Goal: Find specific page/section: Find specific page/section

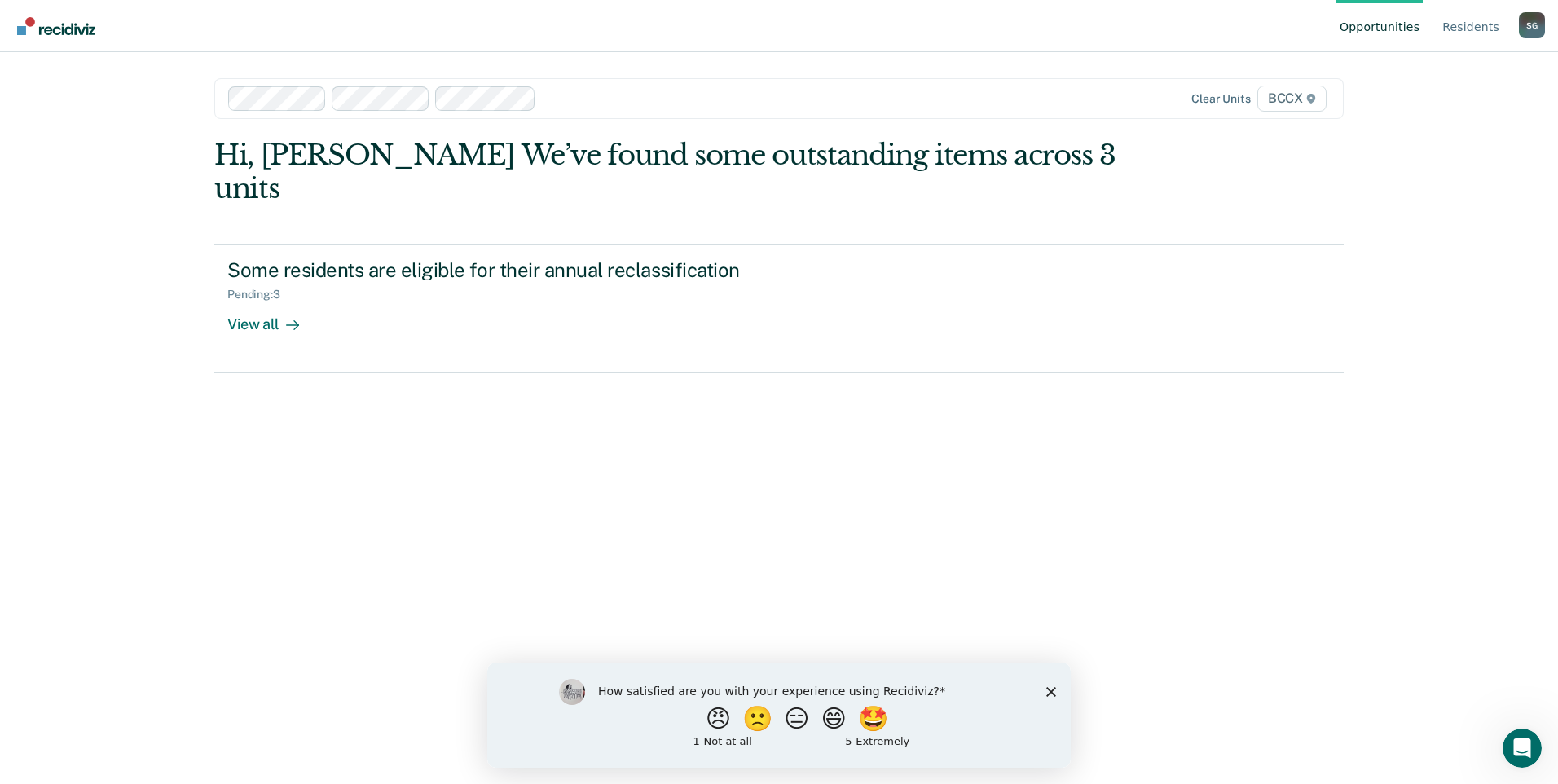
click at [1054, 692] on polygon "Close survey" at bounding box center [1051, 692] width 10 height 10
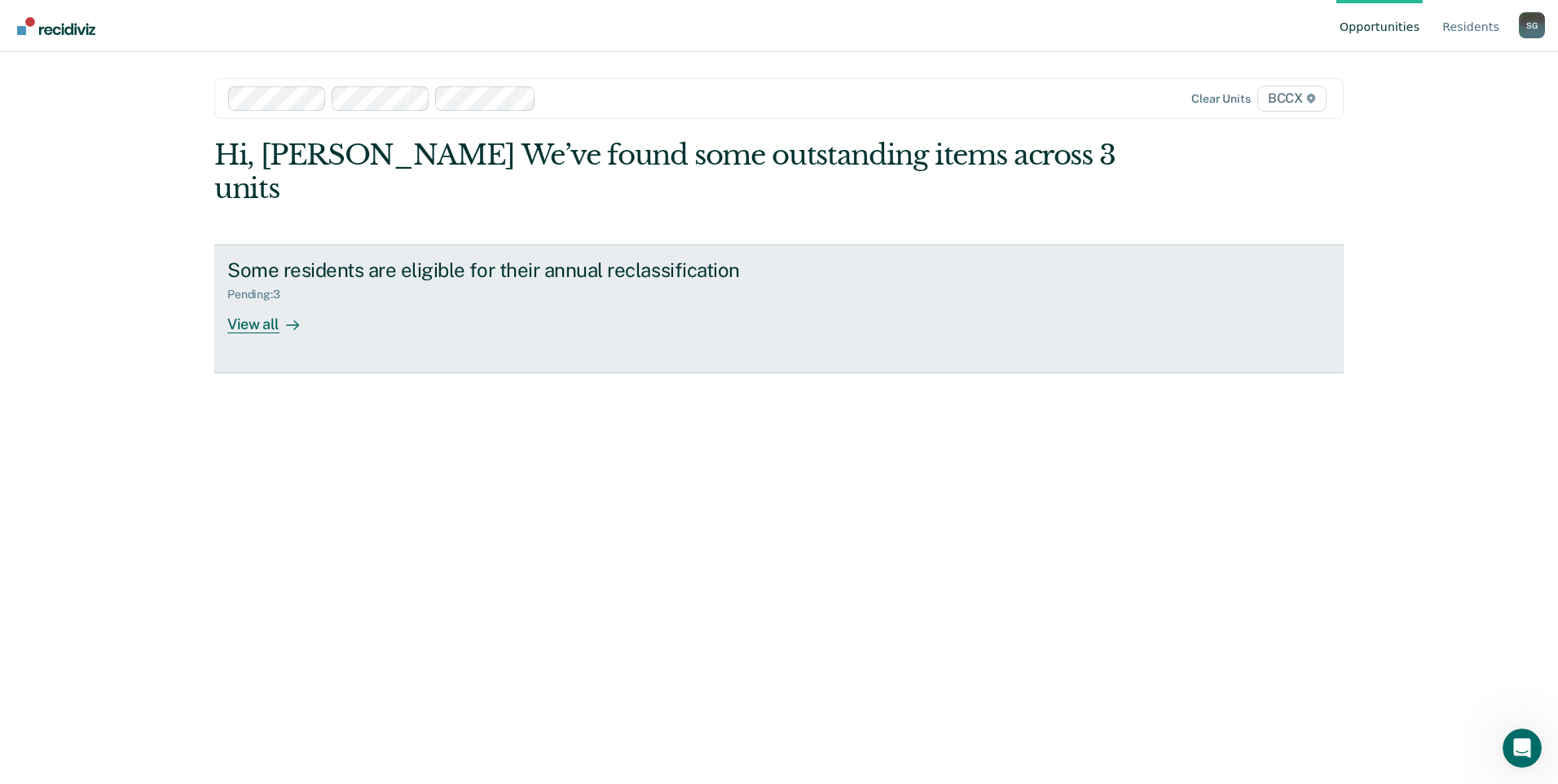
click at [274, 302] on div "View all" at bounding box center [273, 318] width 92 height 32
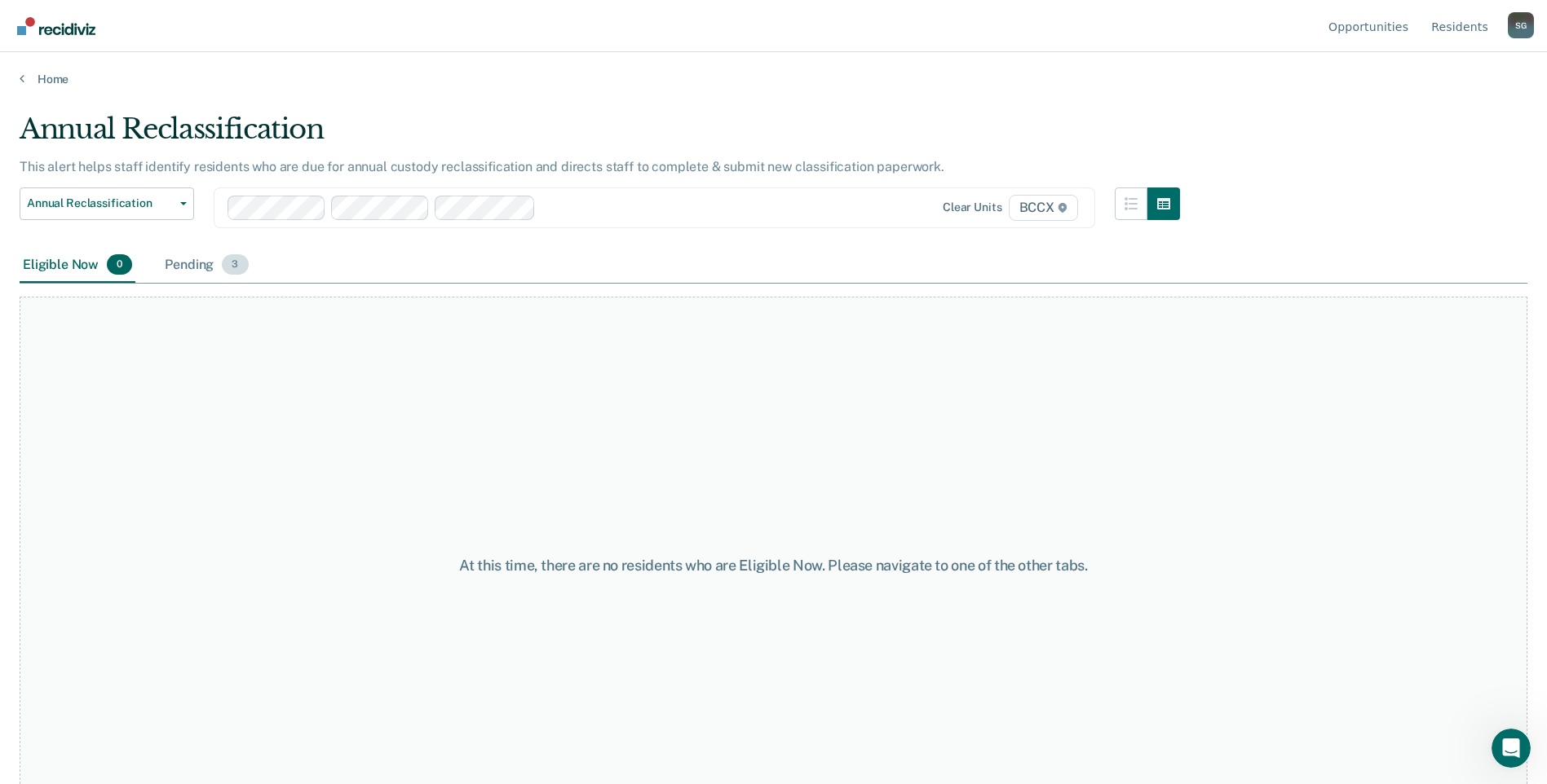
click at [237, 264] on span "3" at bounding box center [235, 265] width 26 height 21
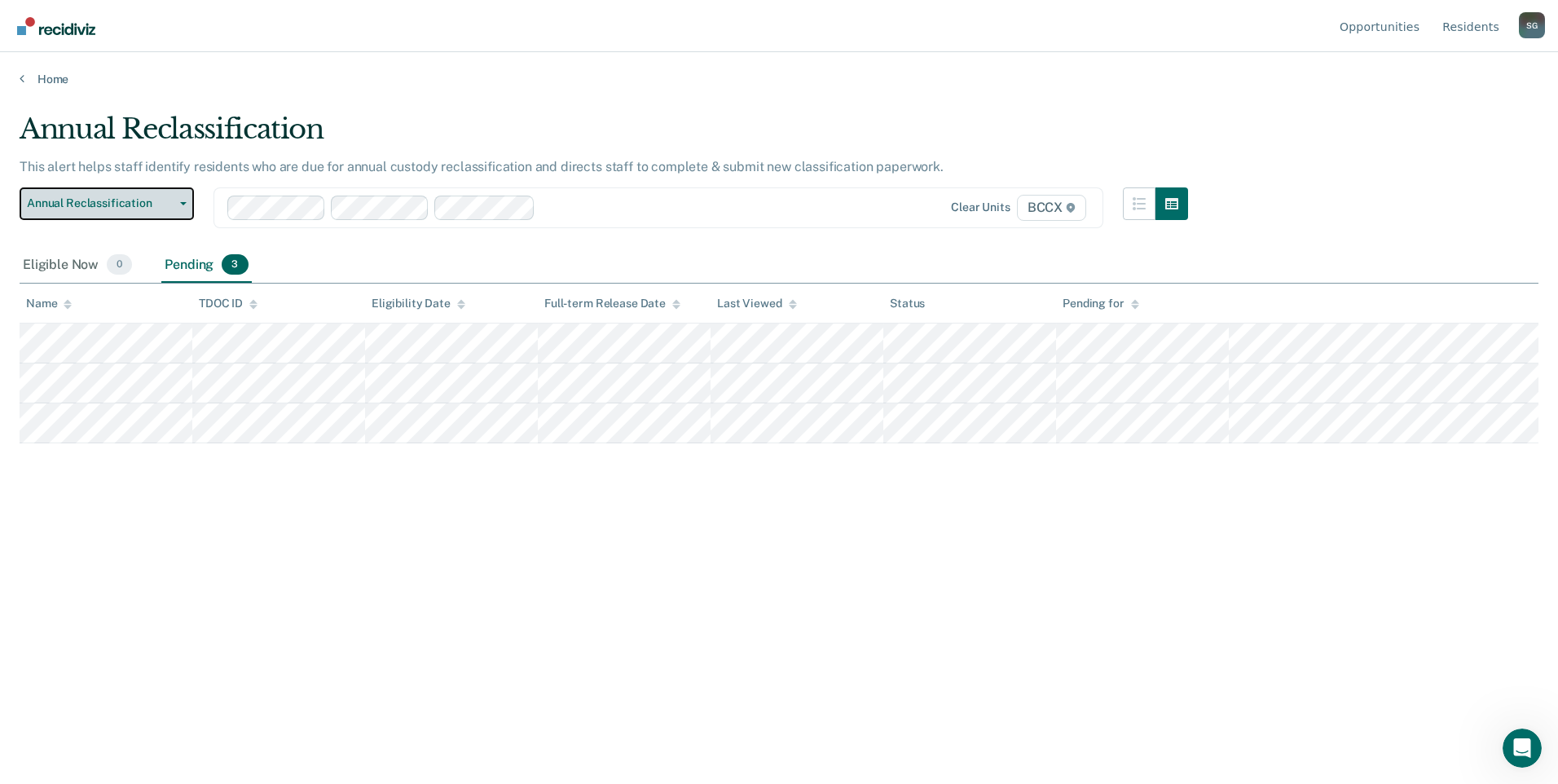
click at [179, 212] on button "Annual Reclassification" at bounding box center [107, 203] width 175 height 33
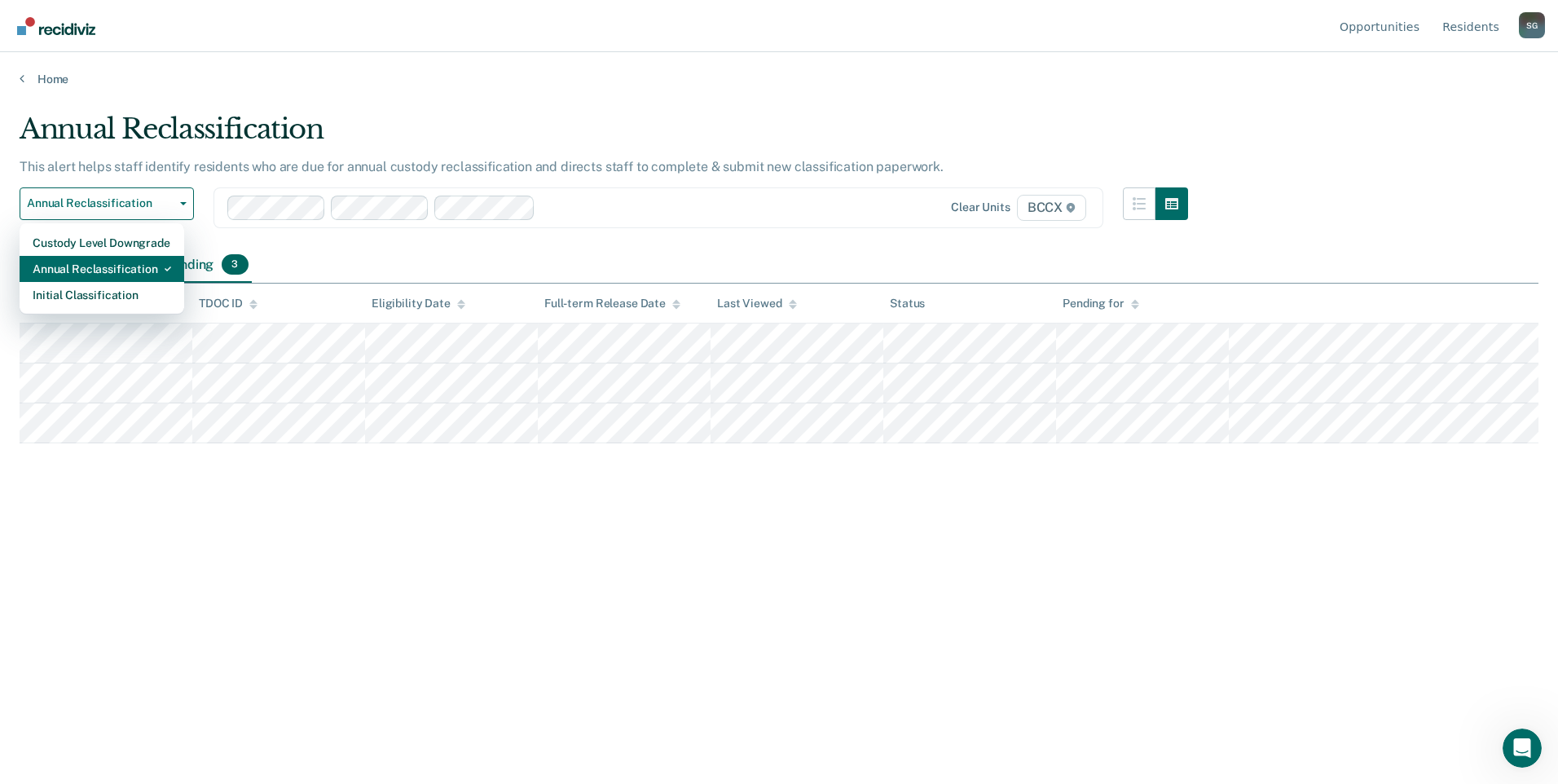
click at [122, 272] on div "Annual Reclassification" at bounding box center [102, 269] width 139 height 26
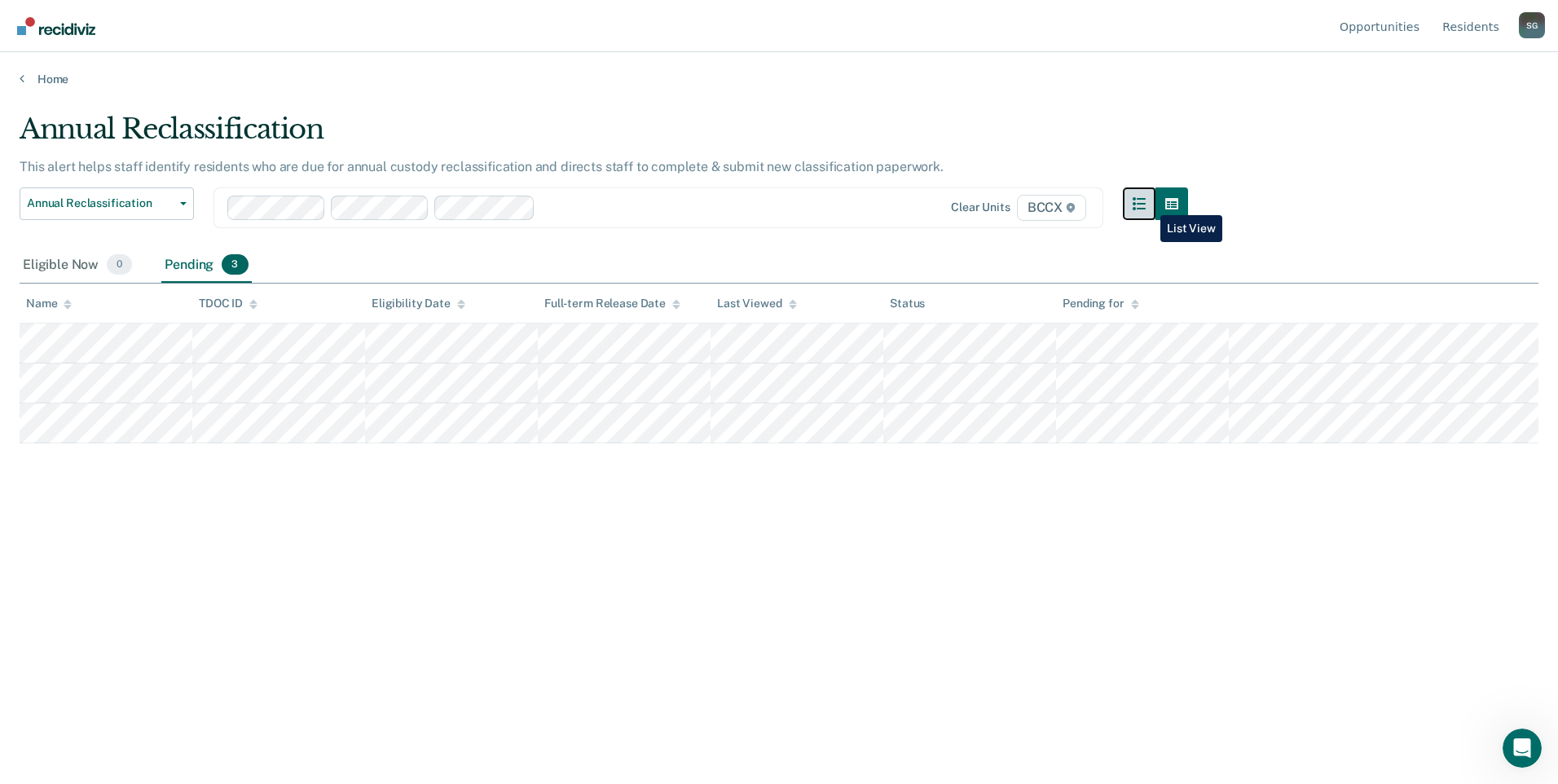
click at [1149, 203] on button "button" at bounding box center [1139, 203] width 33 height 33
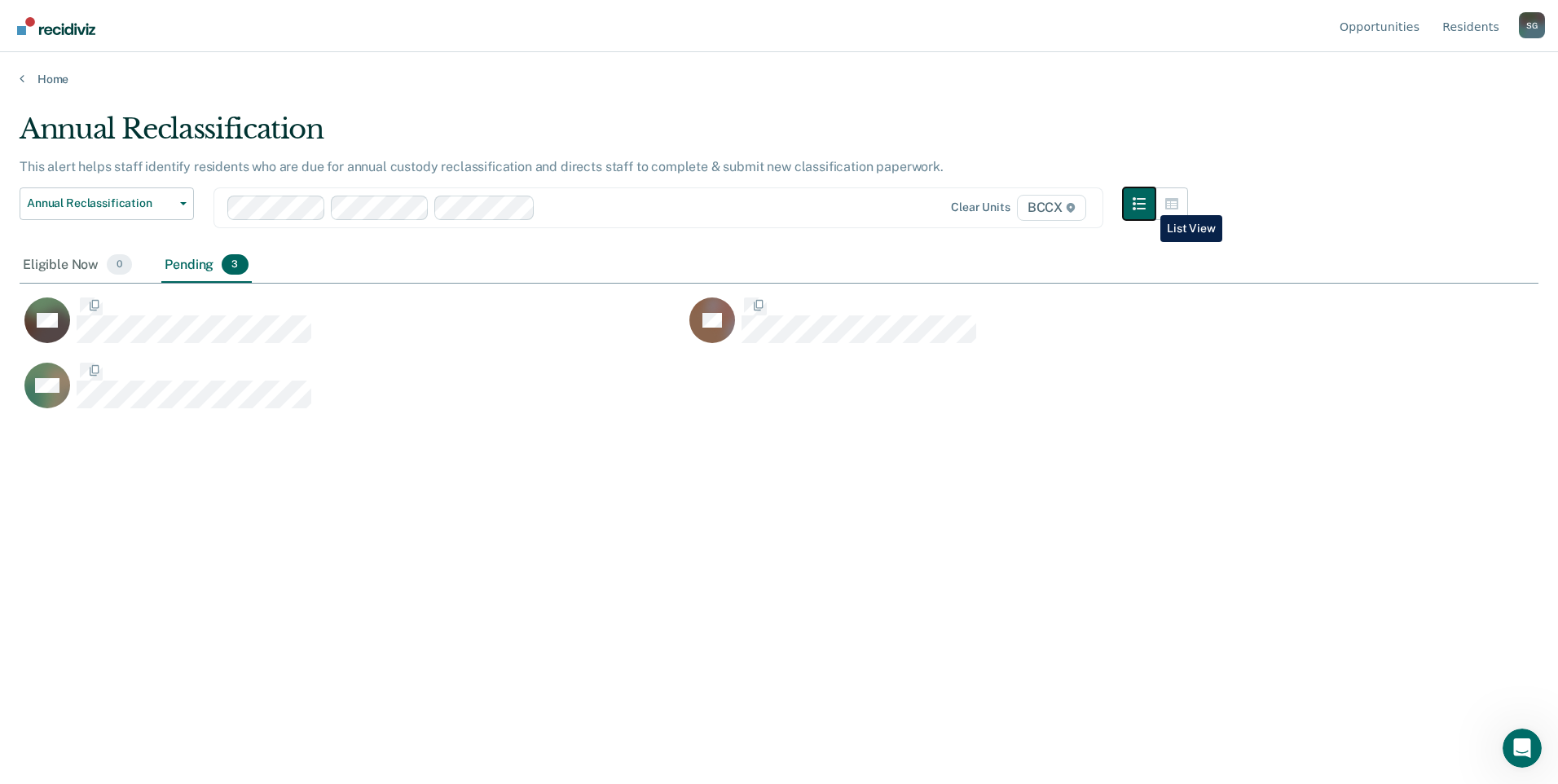
scroll to position [537, 1507]
click at [1169, 207] on icon "button" at bounding box center [1172, 204] width 13 height 13
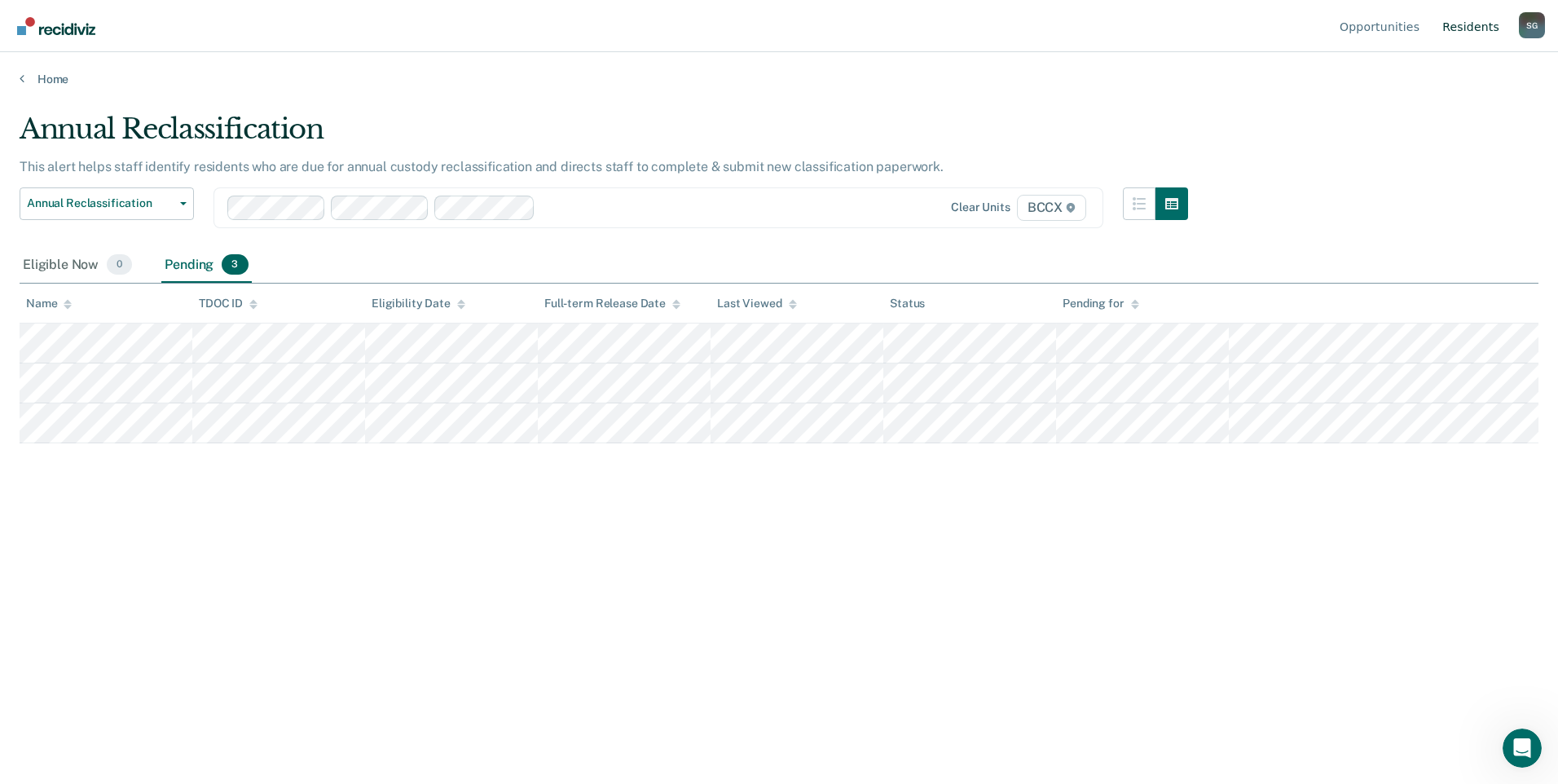
click at [1466, 29] on link "Resident s" at bounding box center [1471, 26] width 64 height 52
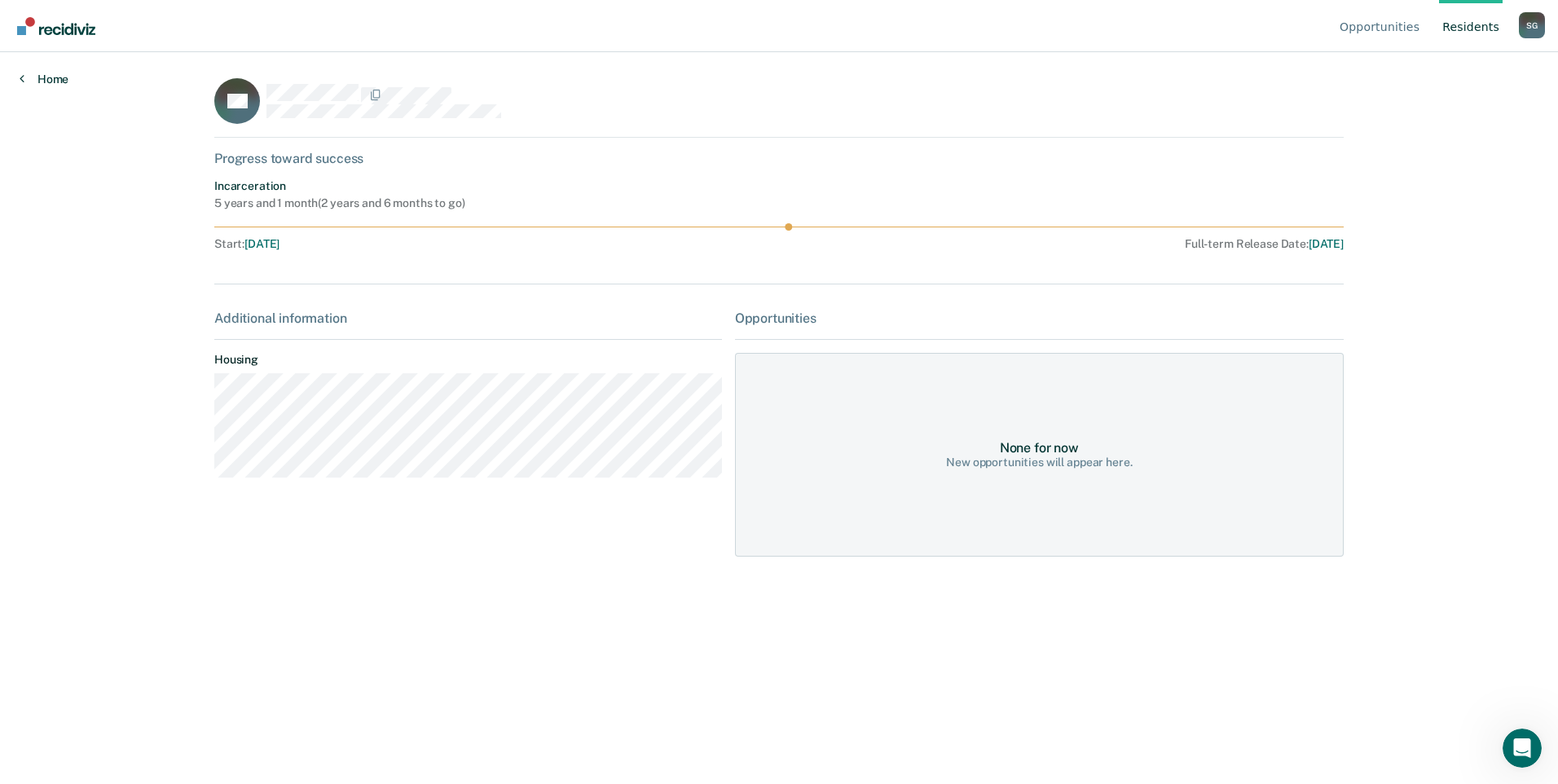
click at [50, 79] on link "Home" at bounding box center [44, 78] width 49 height 14
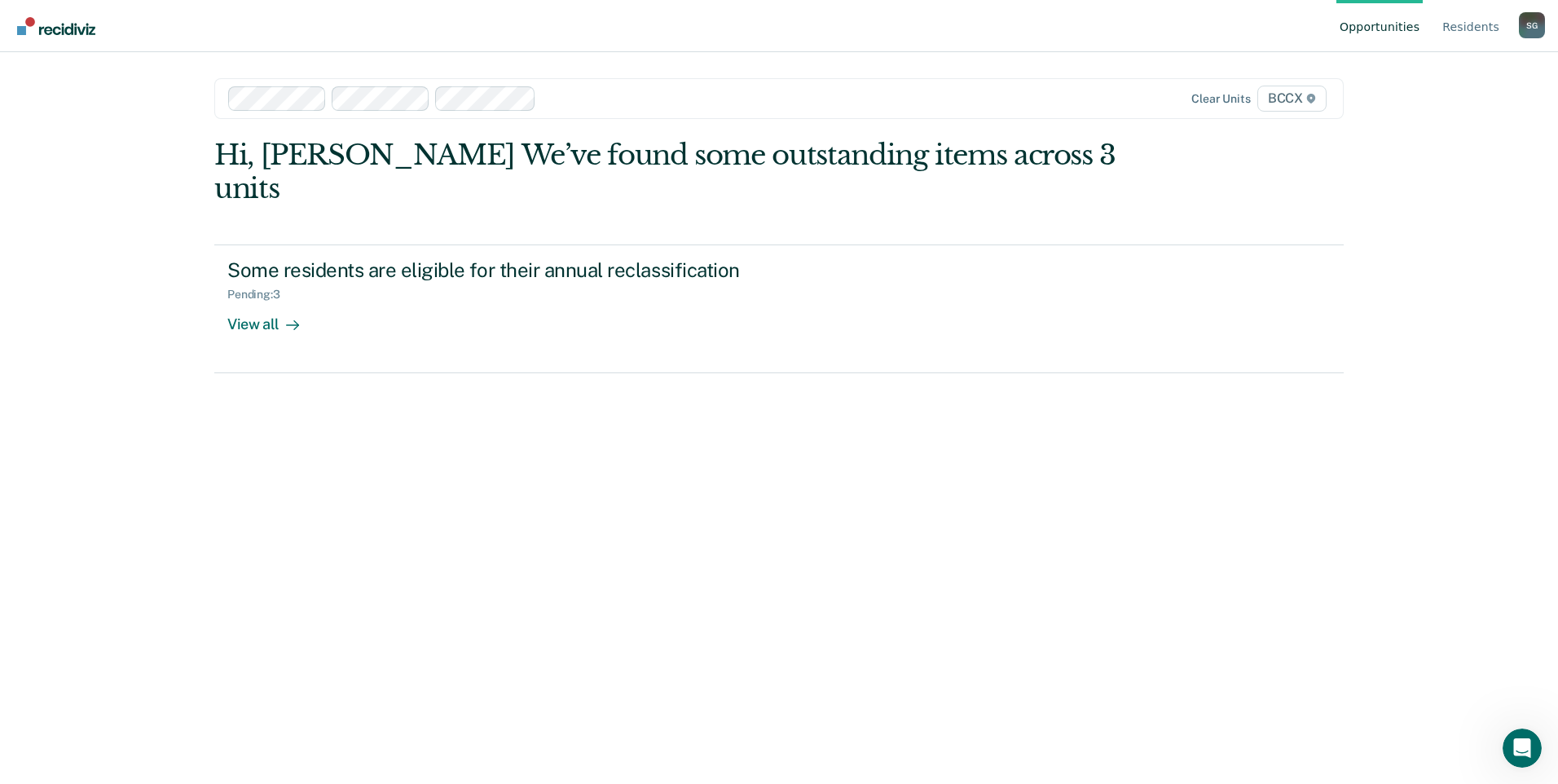
click at [19, 34] on img "Go to Recidiviz Home" at bounding box center [55, 25] width 78 height 18
click at [1379, 29] on link "Opportunities" at bounding box center [1380, 26] width 87 height 52
click at [1369, 34] on link "Opportunities" at bounding box center [1380, 26] width 87 height 52
click at [1392, 26] on link "Opportunities" at bounding box center [1380, 26] width 87 height 52
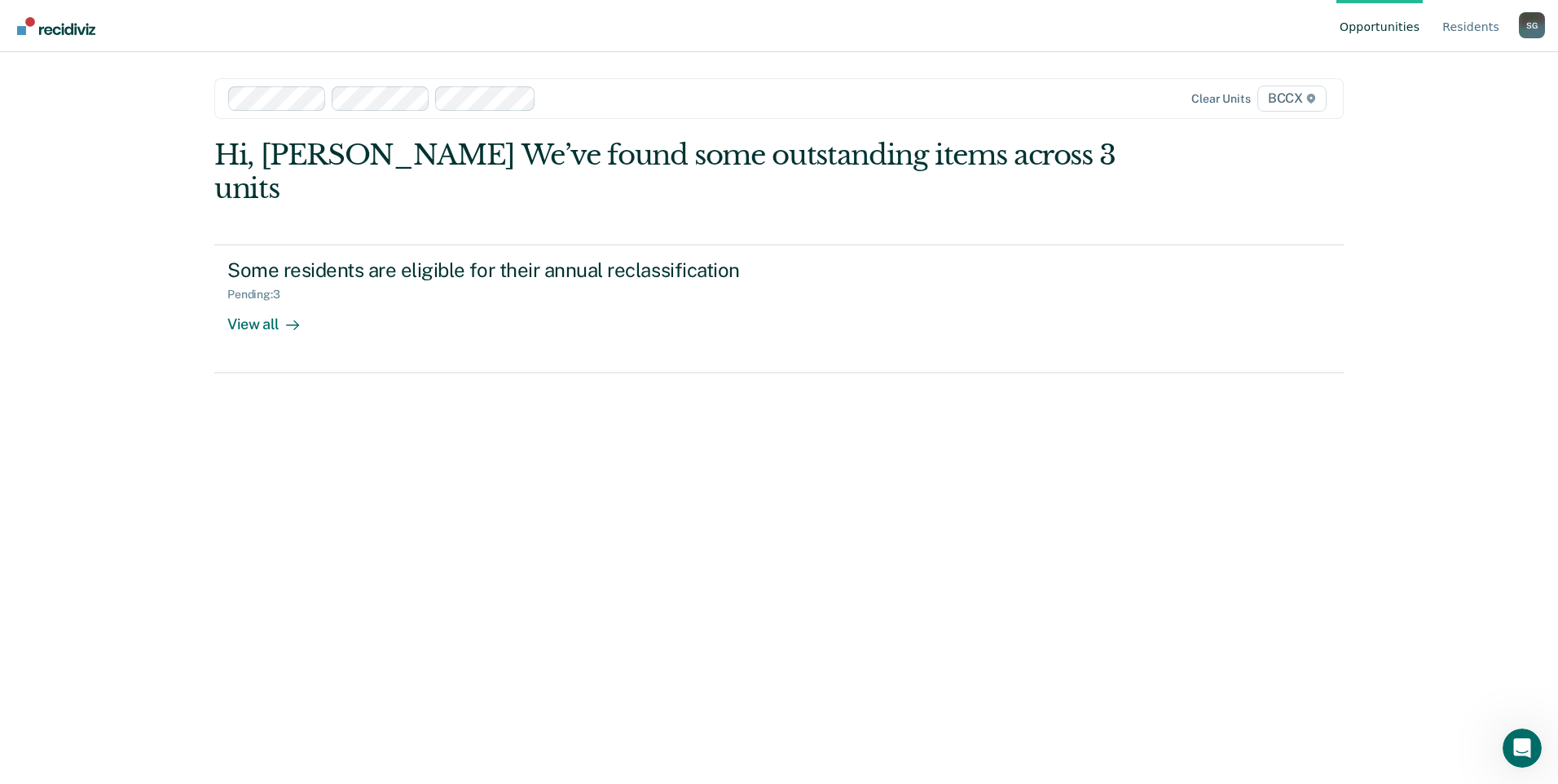
click at [1392, 26] on link "Opportunities" at bounding box center [1380, 26] width 87 height 52
click at [1520, 742] on icon "Open Intercom Messenger" at bounding box center [1520, 746] width 27 height 27
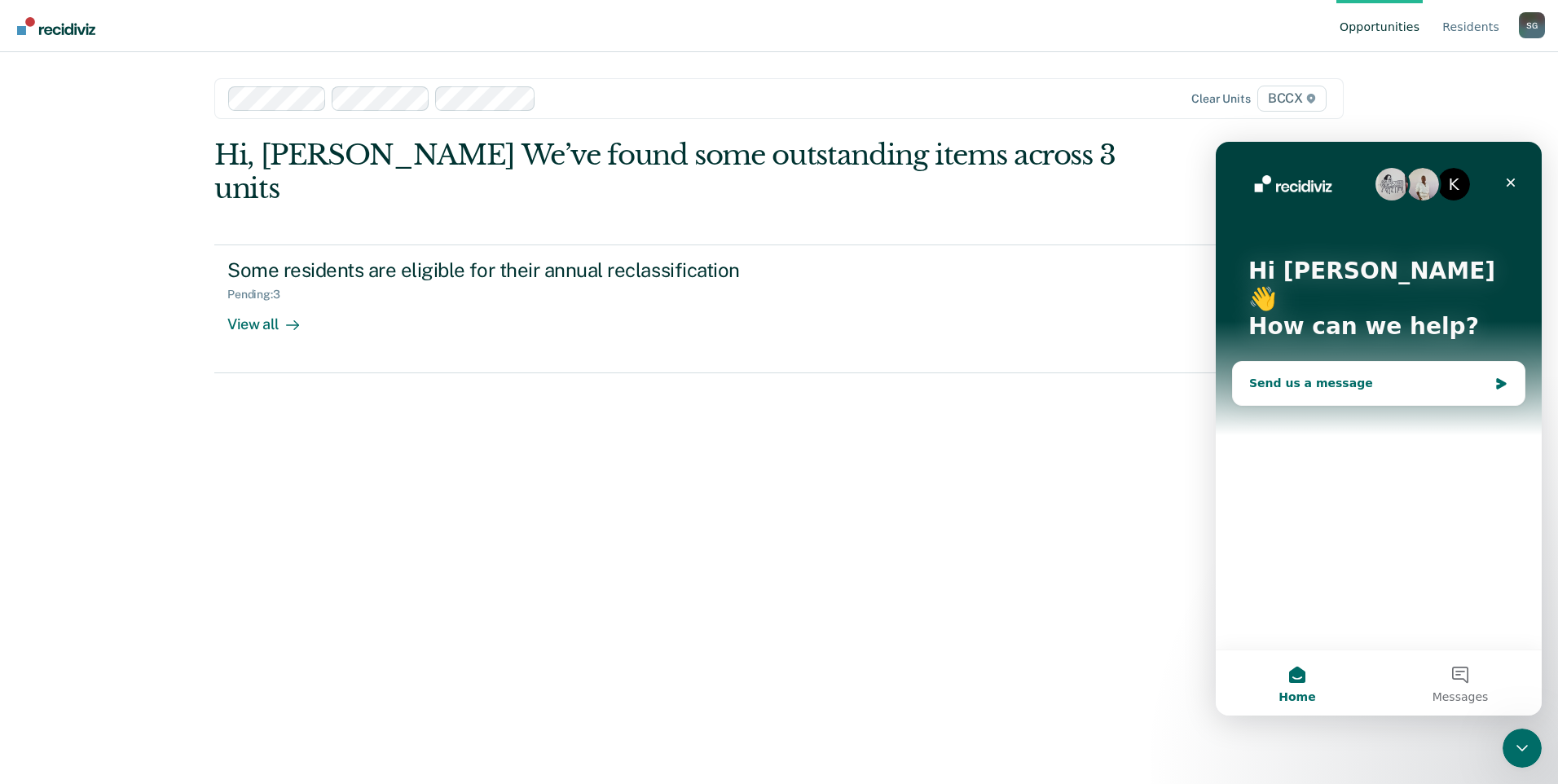
click at [1329, 375] on div "Send us a message" at bounding box center [1369, 383] width 239 height 17
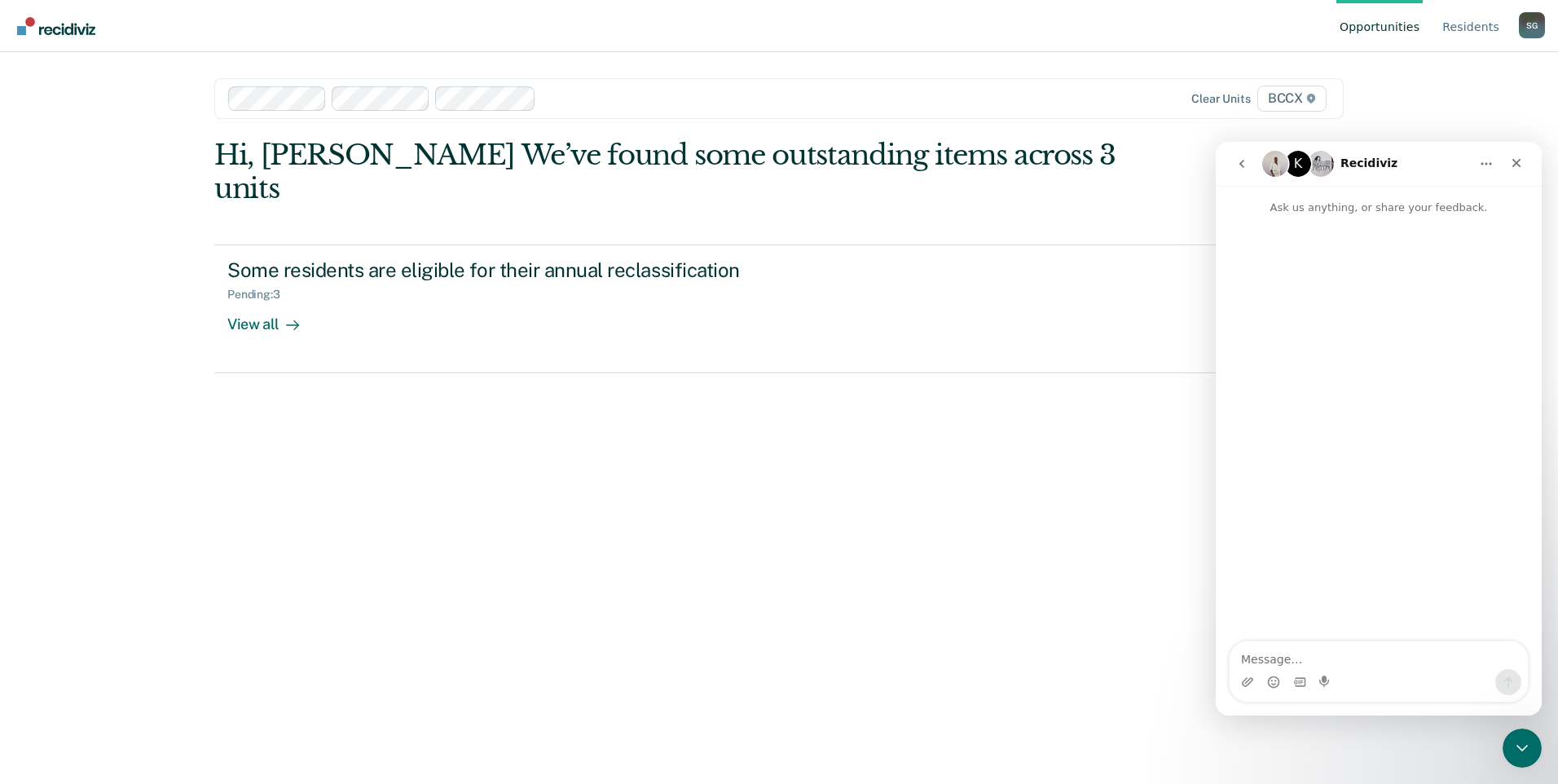
click at [1325, 165] on img "Intercom messenger" at bounding box center [1321, 163] width 26 height 26
click at [1513, 161] on icon "Close" at bounding box center [1517, 163] width 13 height 13
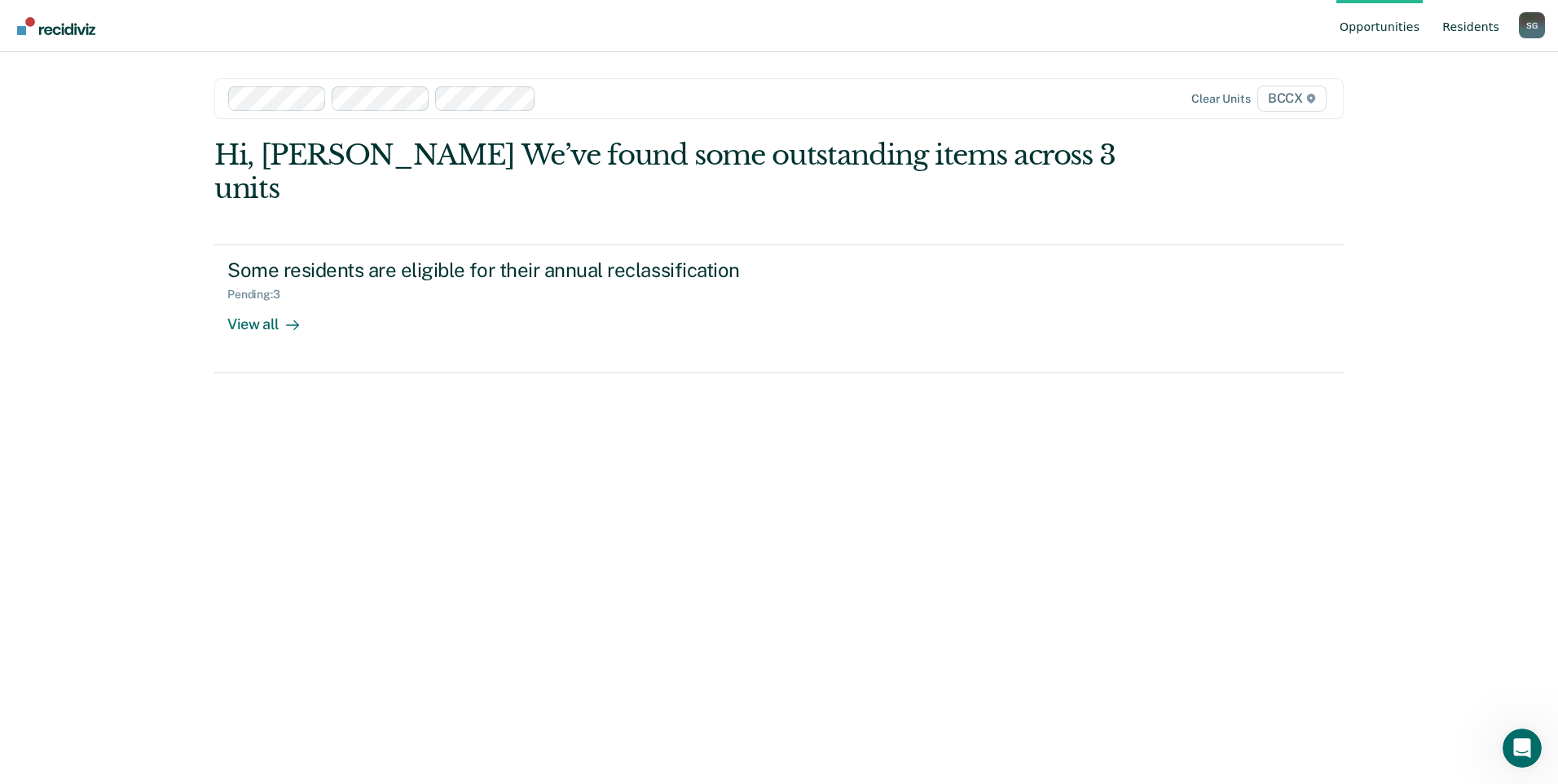
click at [1477, 24] on link "Resident s" at bounding box center [1471, 26] width 64 height 52
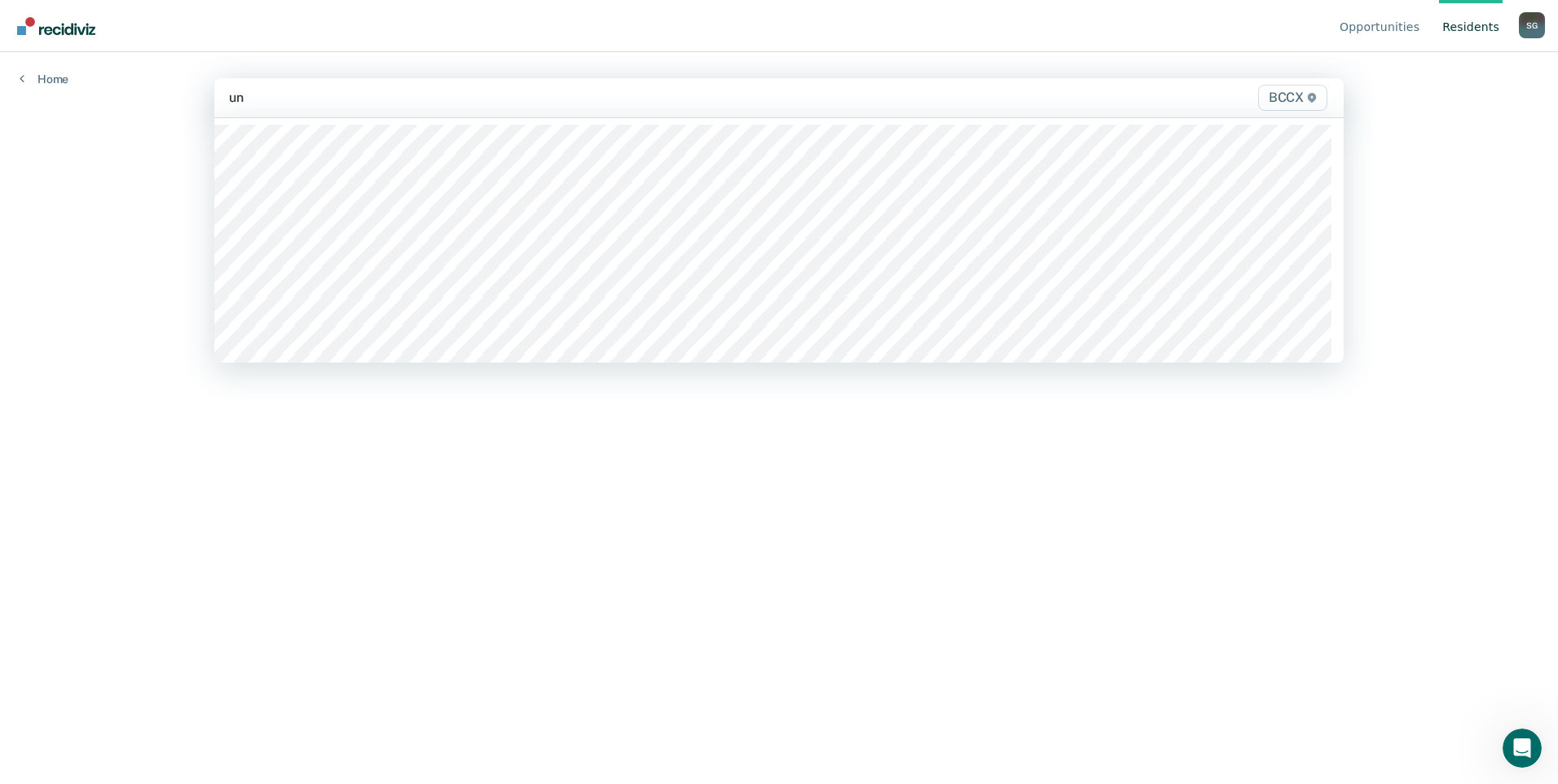
type input "u"
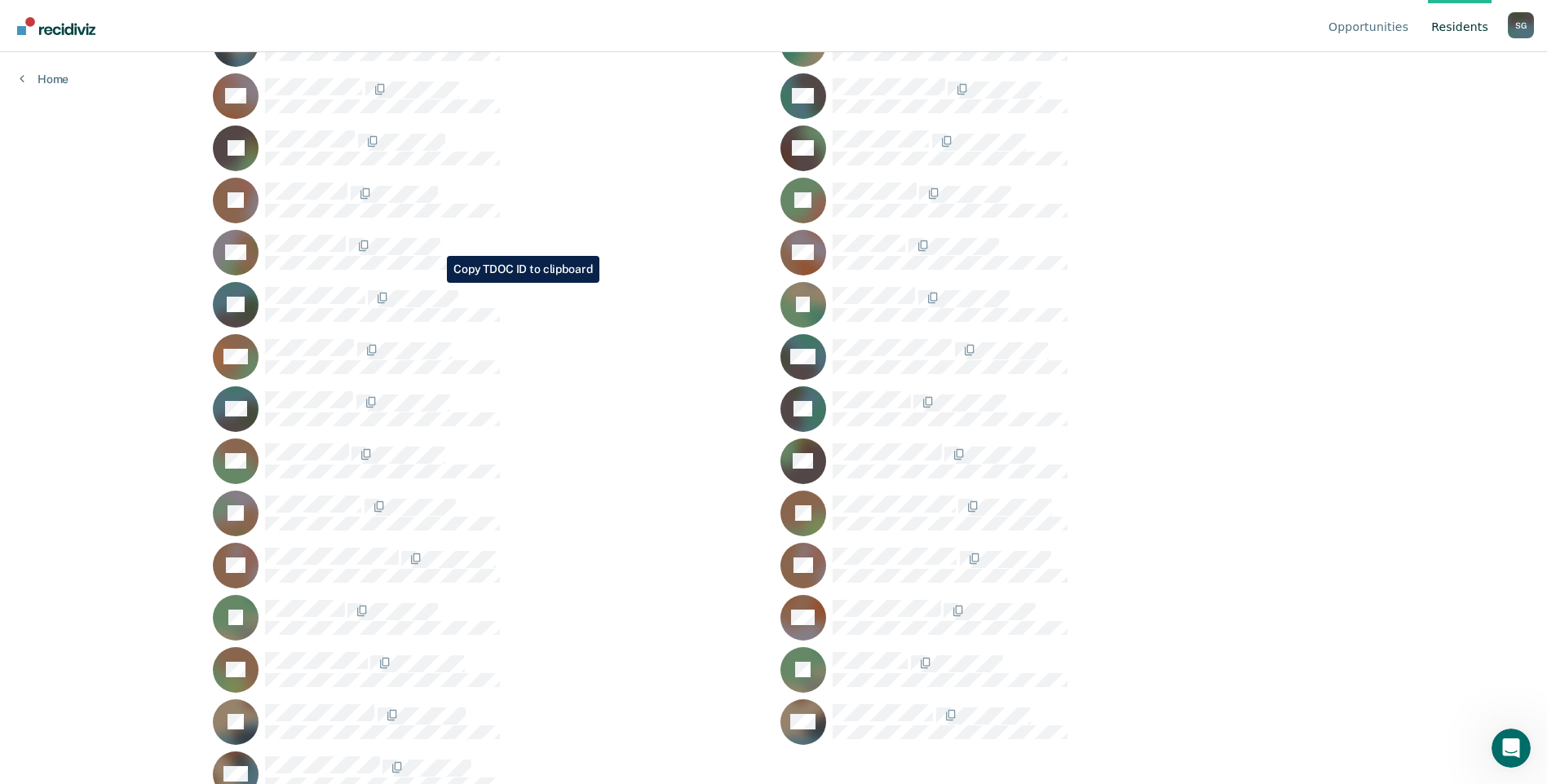
scroll to position [602, 0]
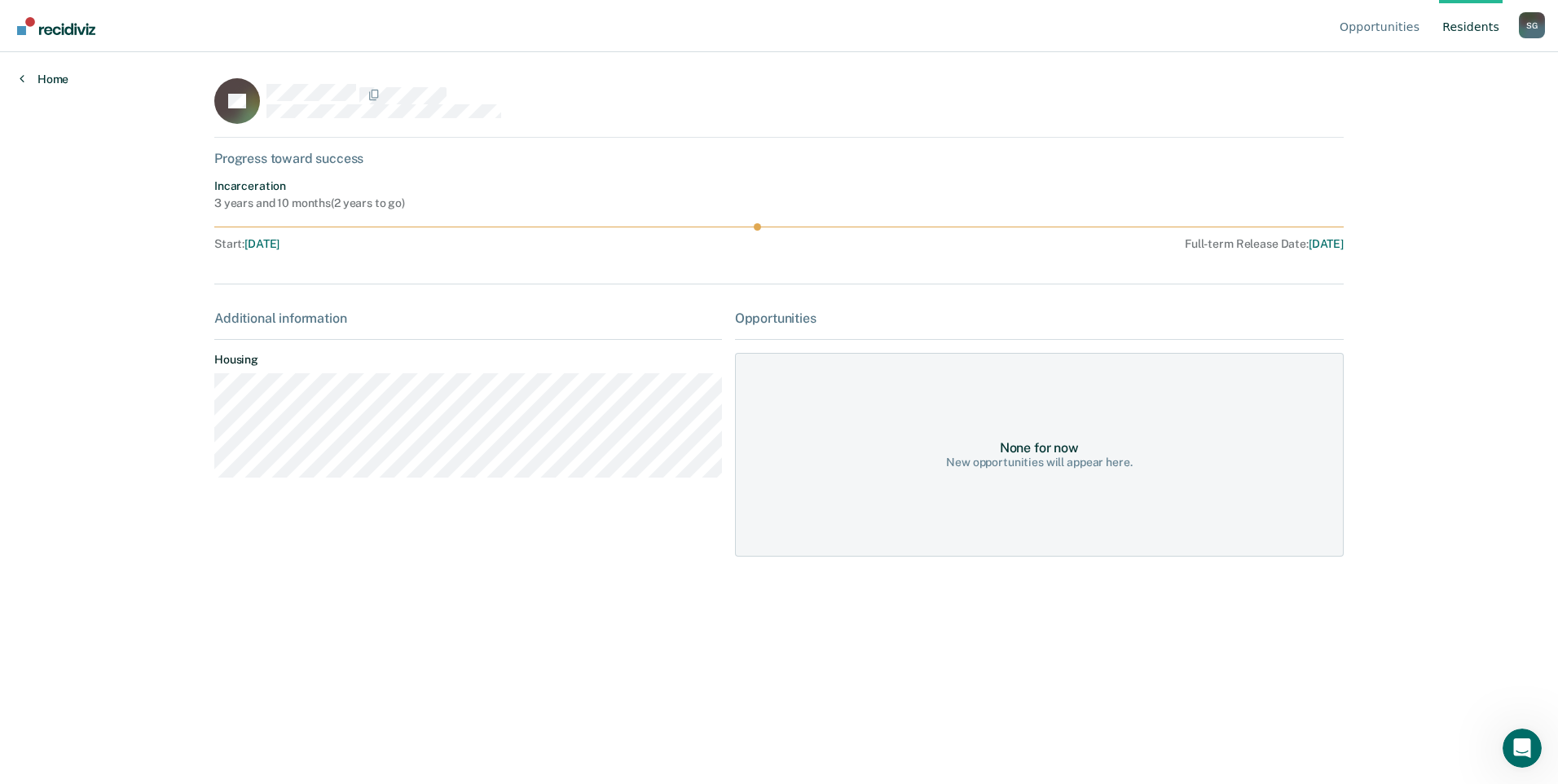
click at [58, 79] on link "Home" at bounding box center [44, 78] width 49 height 14
